Goal: Find contact information: Find contact information

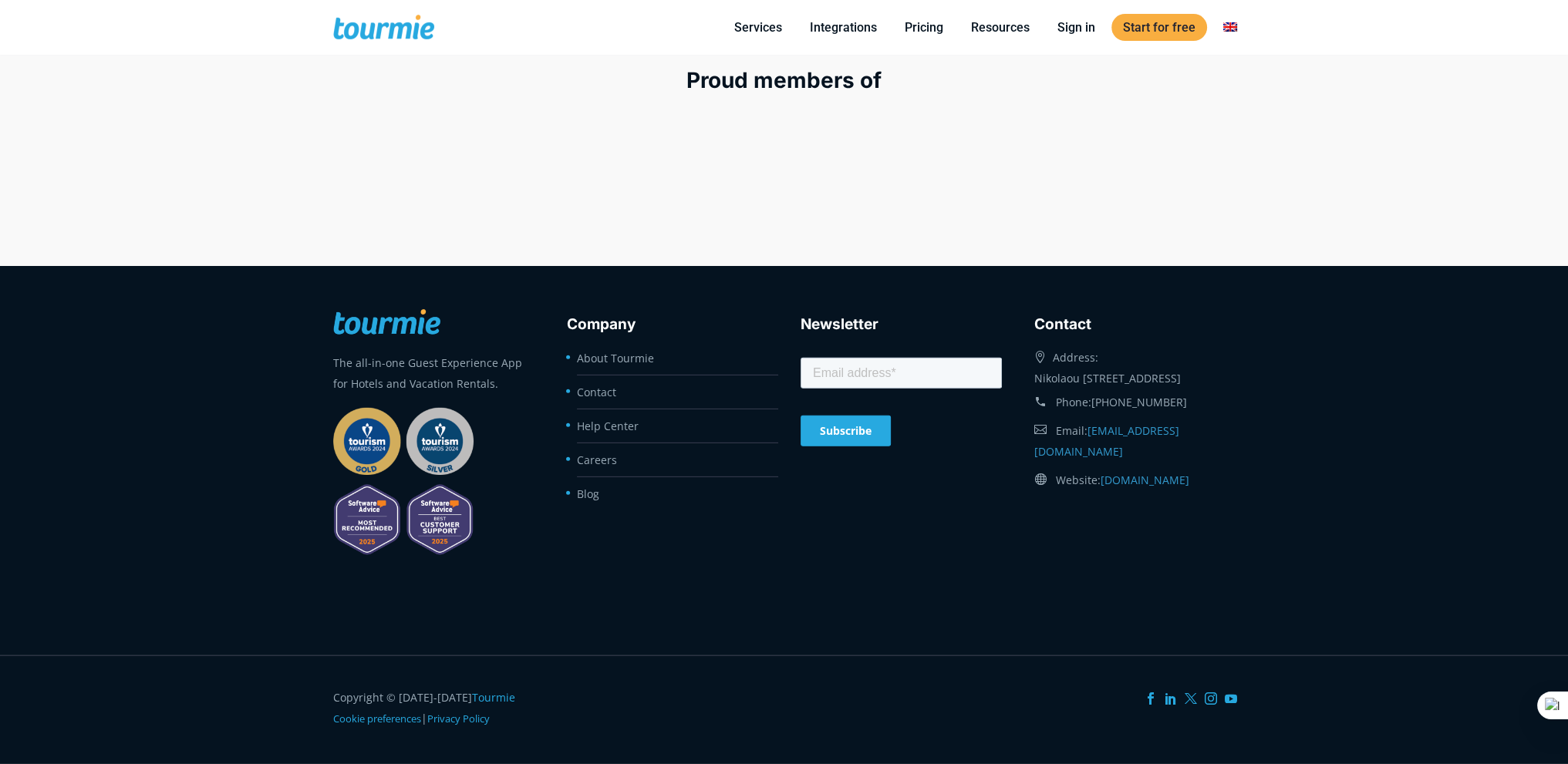
scroll to position [6283, 0]
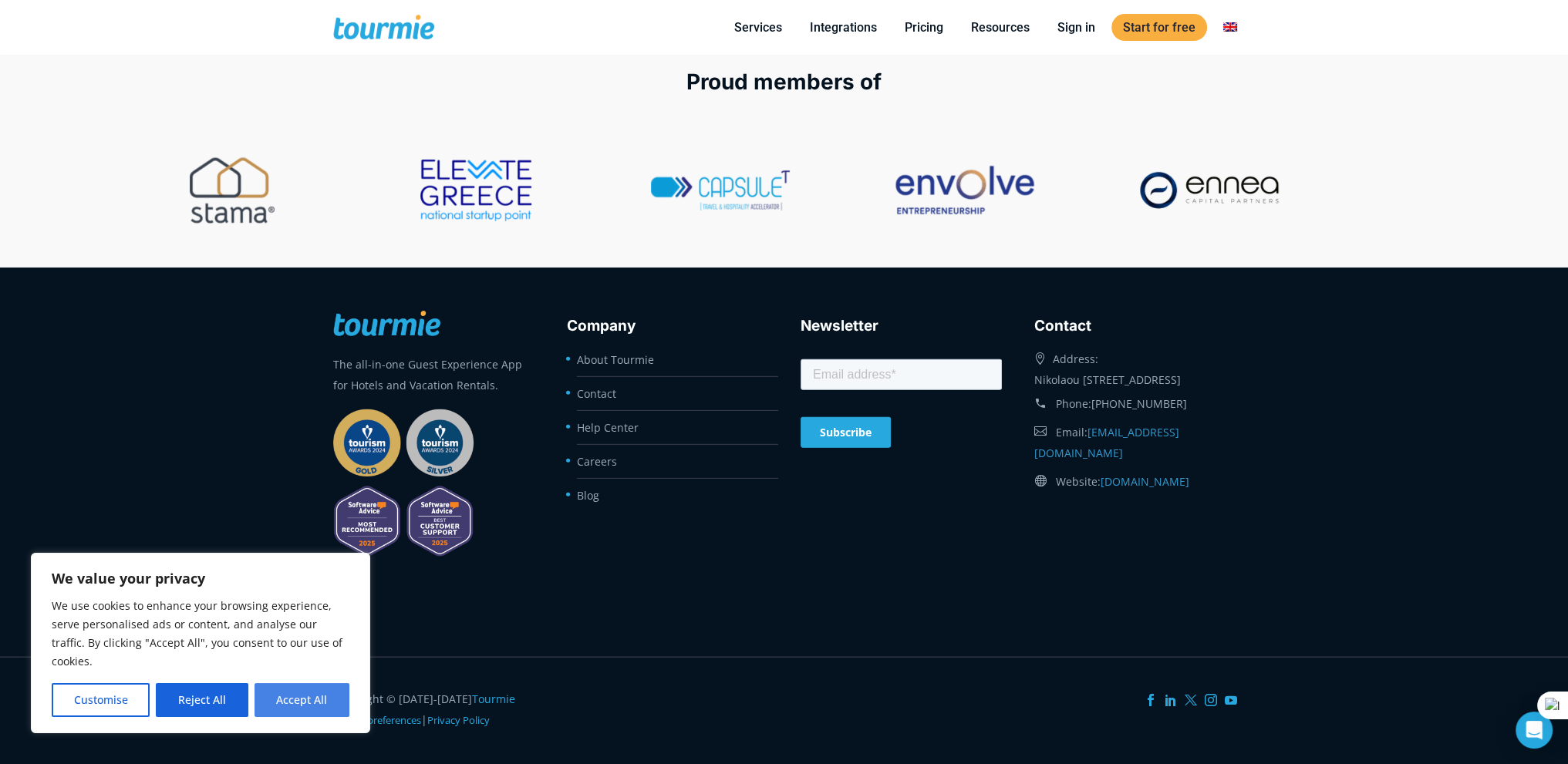
click at [312, 689] on button "Accept All" at bounding box center [302, 700] width 95 height 34
checkbox input "true"
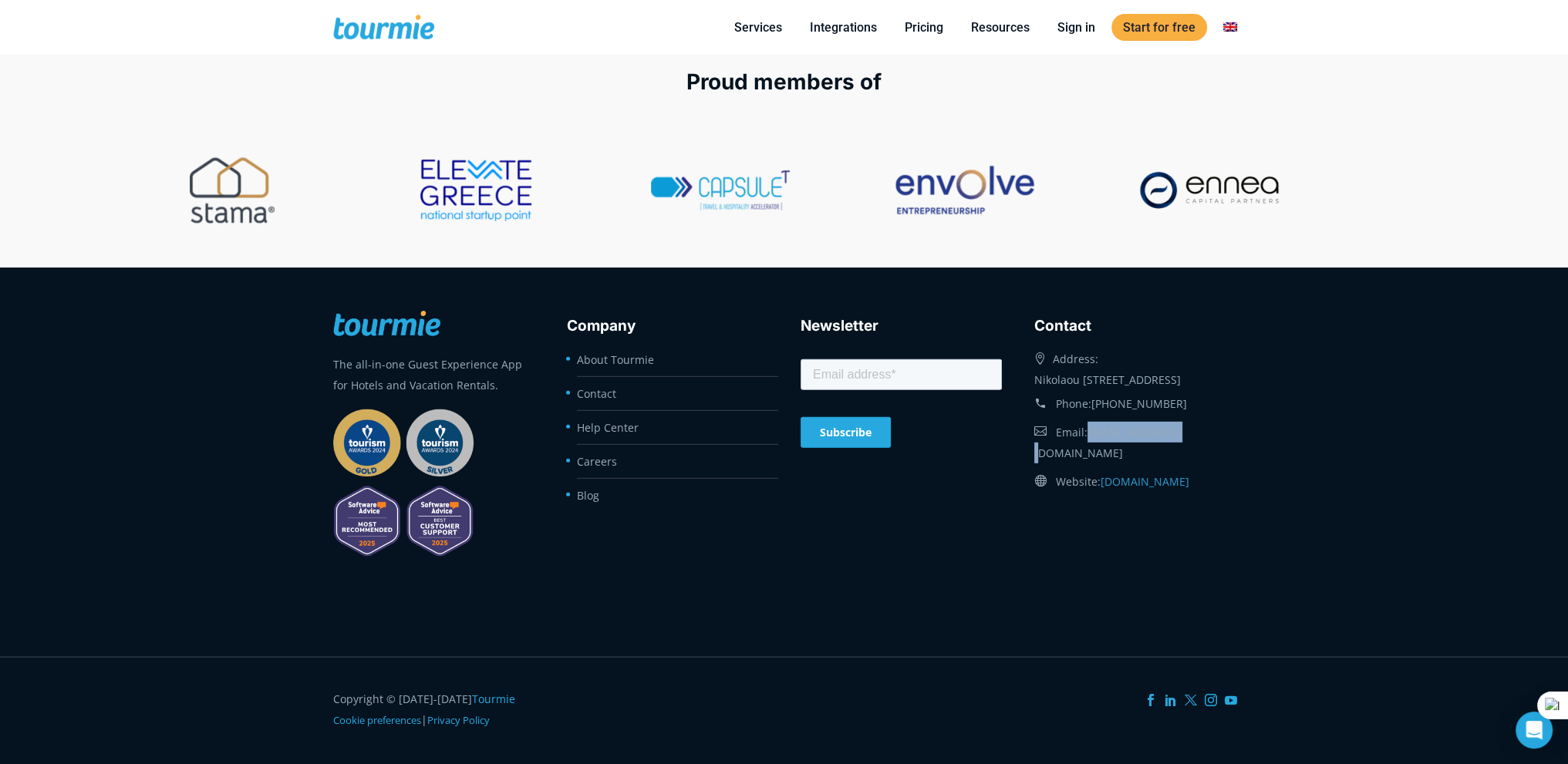
drag, startPoint x: 1197, startPoint y: 451, endPoint x: 1089, endPoint y: 453, distance: 108.0
click at [1089, 453] on div "Email: [EMAIL_ADDRESS][DOMAIN_NAME]" at bounding box center [1135, 443] width 202 height 50
copy link "[EMAIL_ADDRESS][DOMAIN_NAME]"
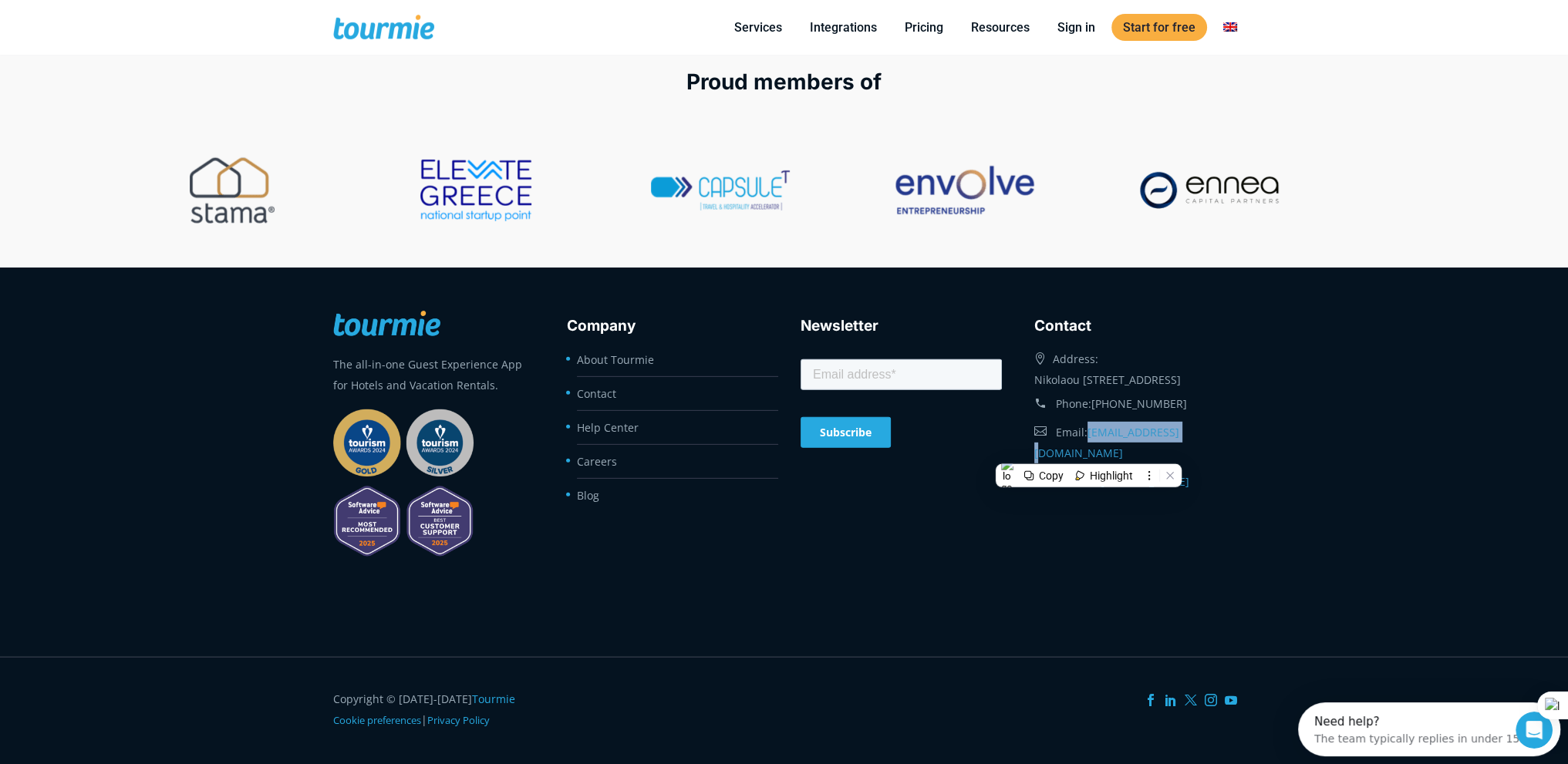
click at [1262, 412] on footer "The all-in-one Guest Experience App for Hotels and Vacation Rentals. Company Ab…" at bounding box center [784, 462] width 1568 height 389
drag, startPoint x: 1199, startPoint y: 417, endPoint x: 1155, endPoint y: 423, distance: 44.4
click at [1116, 418] on div "Phone: [PHONE_NUMBER]" at bounding box center [1135, 404] width 202 height 28
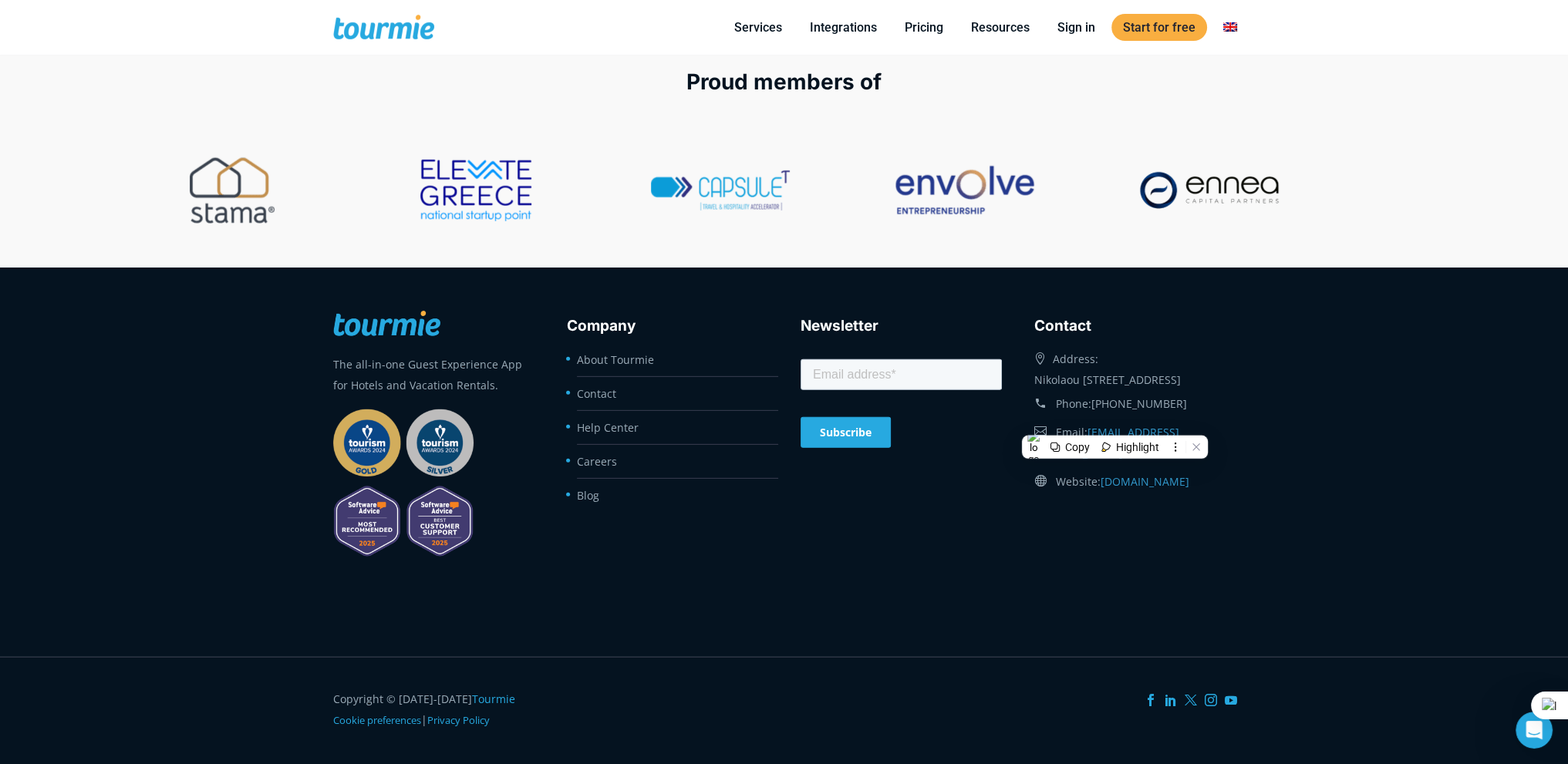
copy link "[PHONE_NUMBER]"
